Goal: Task Accomplishment & Management: Use online tool/utility

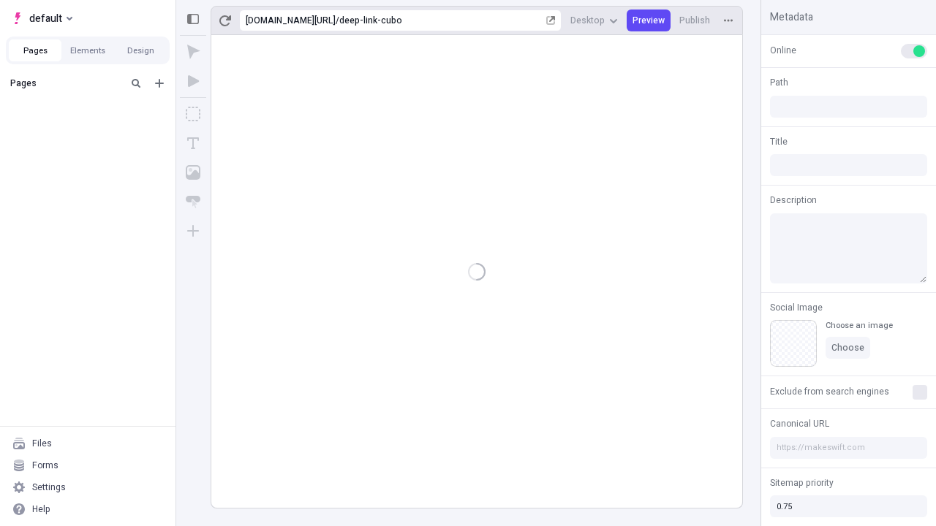
type input "/deep-link-cubo"
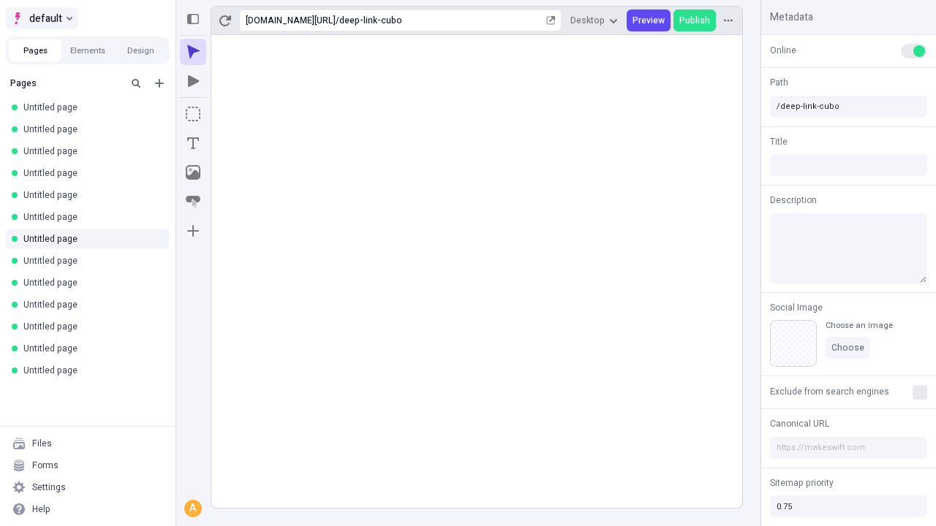
click at [41, 18] on span "default" at bounding box center [45, 19] width 33 height 18
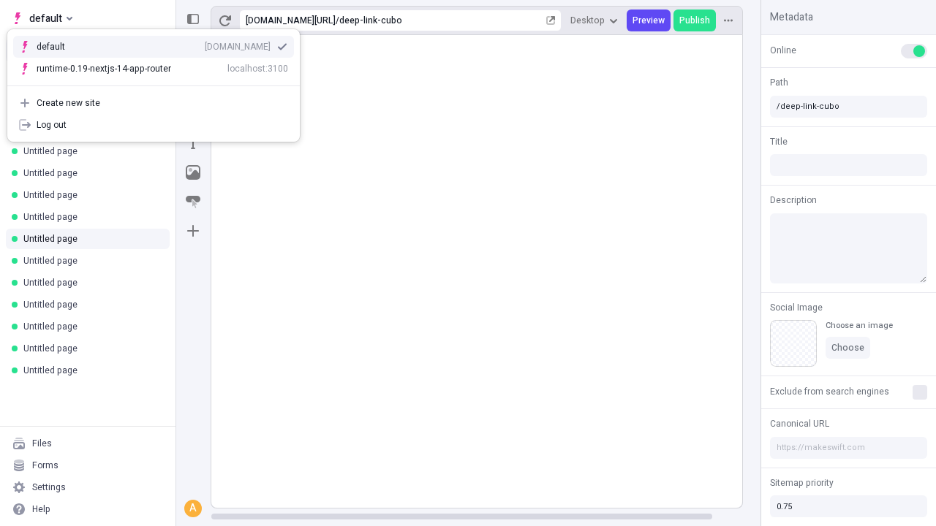
click at [205, 44] on div "[DOMAIN_NAME]" at bounding box center [238, 47] width 66 height 12
click at [159, 83] on icon "Add new" at bounding box center [159, 83] width 9 height 9
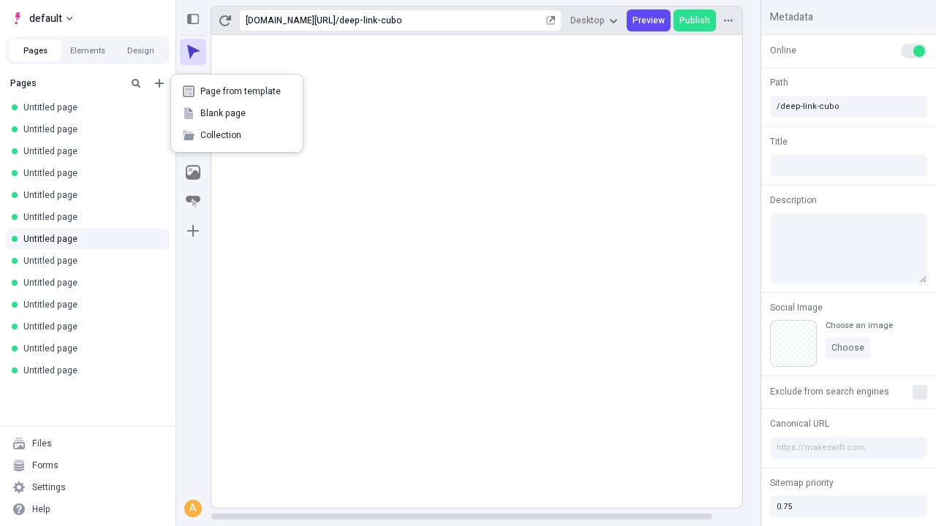
click at [237, 113] on span "Blank page" at bounding box center [245, 113] width 91 height 12
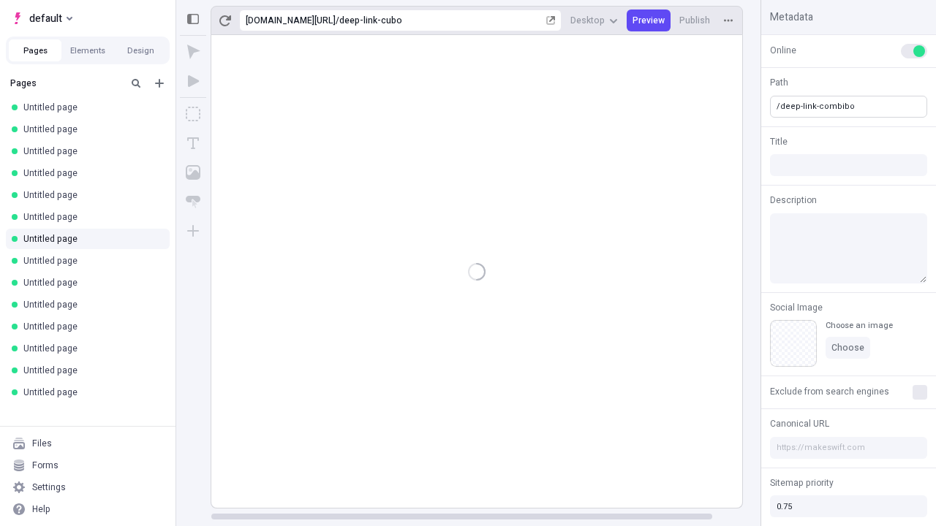
type input "/deep-link-combibo"
type input "/page"
